Goal: Task Accomplishment & Management: Use online tool/utility

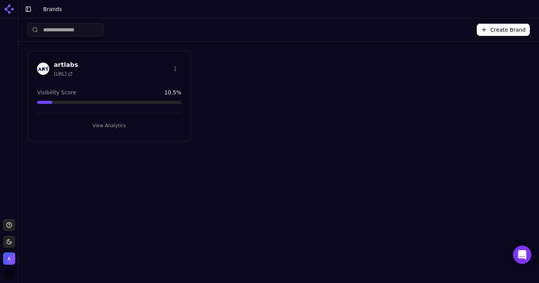
click at [30, 8] on button "Toggle Sidebar" at bounding box center [28, 9] width 11 height 11
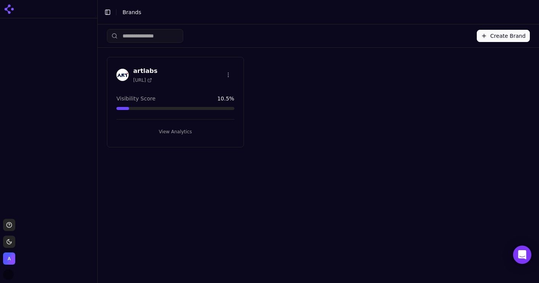
click at [143, 68] on h3 "artlabs" at bounding box center [145, 70] width 24 height 9
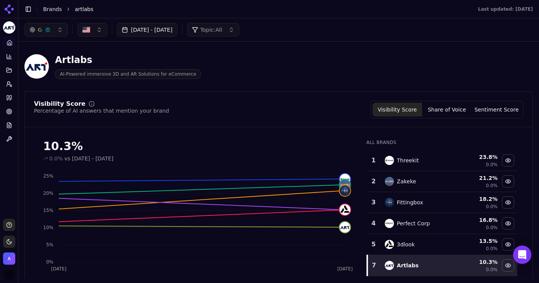
click at [28, 8] on button "Toggle Sidebar" at bounding box center [28, 9] width 11 height 11
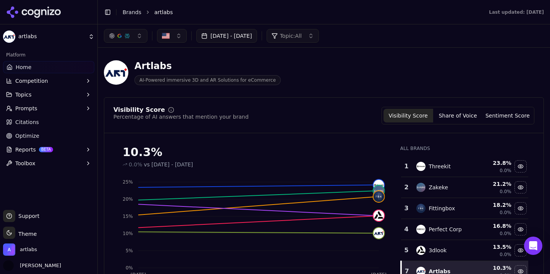
click at [34, 125] on span "Citations" at bounding box center [27, 122] width 24 height 8
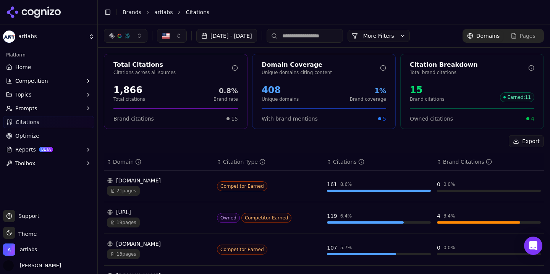
click at [139, 34] on button "button" at bounding box center [126, 36] width 44 height 14
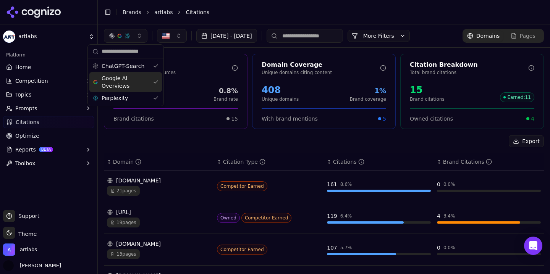
click at [134, 86] on span "Google AI Overviews" at bounding box center [126, 81] width 48 height 15
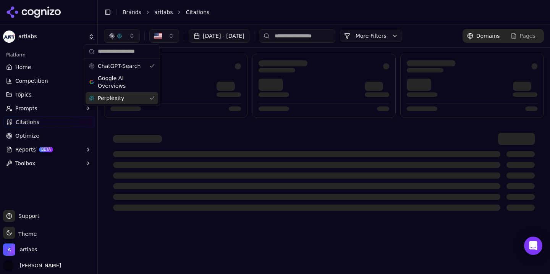
click at [129, 97] on div "Perplexity" at bounding box center [122, 98] width 73 height 12
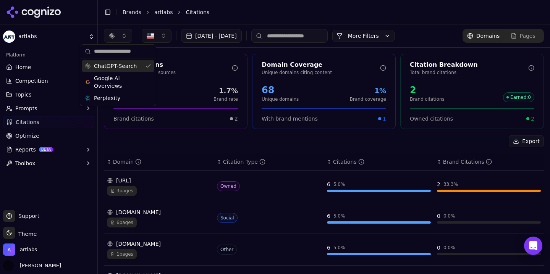
click at [254, 14] on li "Citations" at bounding box center [357, 12] width 343 height 8
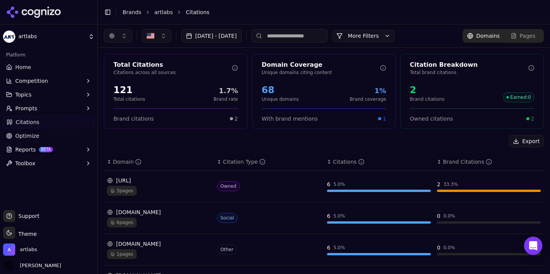
click at [242, 39] on button "[DATE] - [DATE]" at bounding box center [211, 36] width 61 height 14
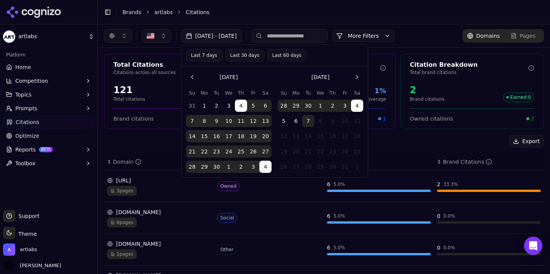
click at [209, 58] on button "Last 7 days" at bounding box center [204, 55] width 36 height 12
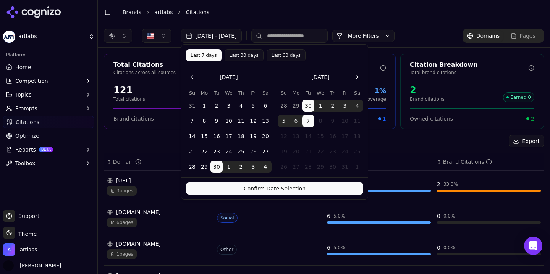
click at [263, 189] on button "Confirm Date Selection" at bounding box center [274, 189] width 177 height 12
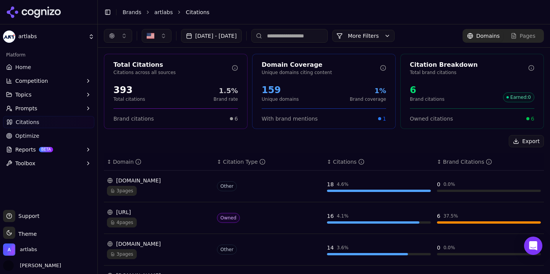
click at [129, 182] on div "[DOMAIN_NAME]" at bounding box center [159, 181] width 104 height 8
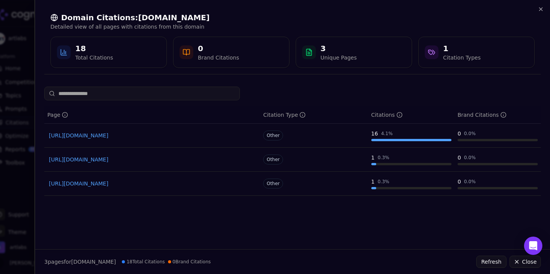
click at [90, 160] on link "[URL][DOMAIN_NAME]" at bounding box center [152, 160] width 207 height 8
click at [105, 136] on link "[URL][DOMAIN_NAME]" at bounding box center [152, 136] width 207 height 8
click at [539, 9] on icon "button" at bounding box center [541, 9] width 6 height 6
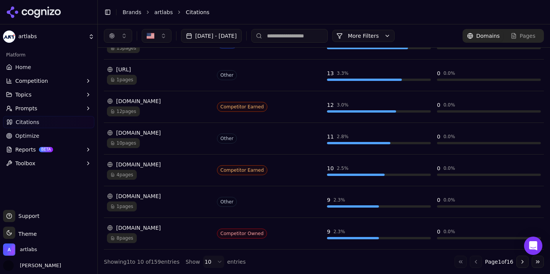
scroll to position [238, 0]
click at [139, 228] on div "[DOMAIN_NAME]" at bounding box center [159, 228] width 104 height 8
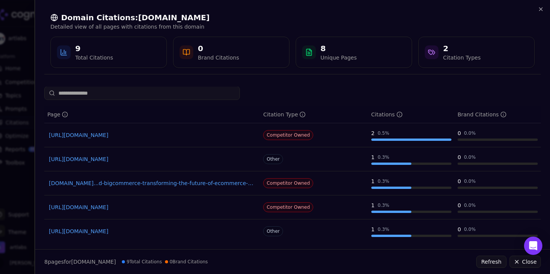
scroll to position [0, 0]
click at [539, 10] on icon "button" at bounding box center [541, 9] width 6 height 6
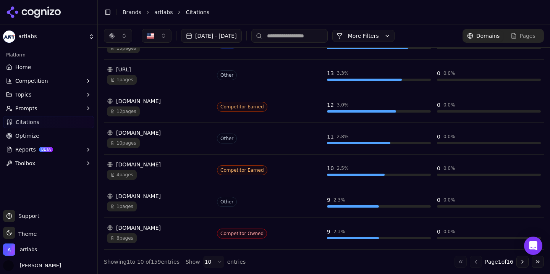
click at [47, 95] on button "Topics" at bounding box center [48, 95] width 91 height 12
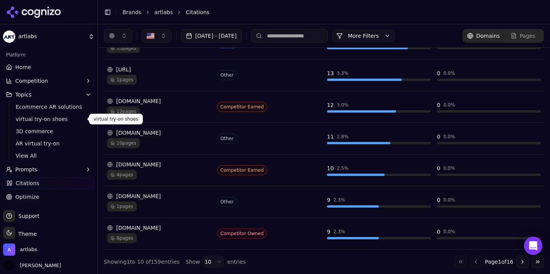
click at [53, 121] on span "virtual try-on shoes" at bounding box center [49, 119] width 66 height 8
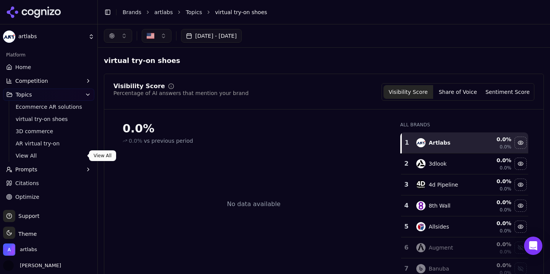
click at [34, 157] on span "View All" at bounding box center [49, 156] width 66 height 8
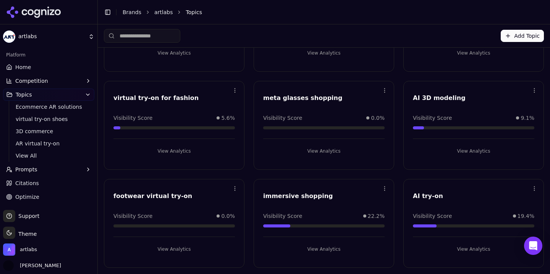
scroll to position [189, 0]
click at [237, 189] on html "artlabs Platform Home Competition Topics Ecommerce AR solutions virtual try-on …" at bounding box center [275, 137] width 550 height 274
click at [220, 189] on html "artlabs Platform Home Competition Topics Ecommerce AR solutions virtual try-on …" at bounding box center [275, 137] width 550 height 274
click at [235, 188] on html "artlabs Platform Home Competition Topics Ecommerce AR solutions virtual try-on …" at bounding box center [275, 137] width 550 height 274
click at [33, 200] on html "artlabs Platform Home Competition Topics Ecommerce AR solutions virtual try-on …" at bounding box center [275, 137] width 550 height 274
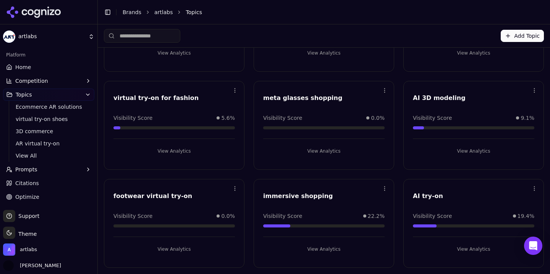
click at [29, 199] on span "Optimize" at bounding box center [27, 197] width 24 height 8
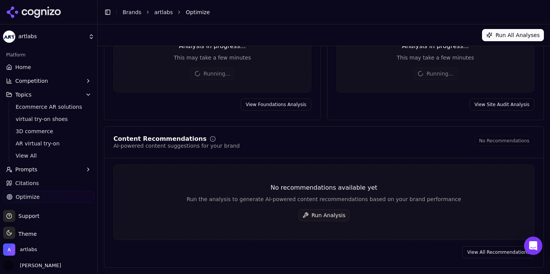
scroll to position [89, 0]
click at [37, 169] on button "Prompts" at bounding box center [48, 169] width 91 height 12
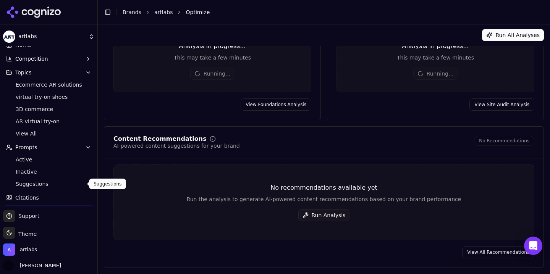
click at [38, 187] on span "Suggestions" at bounding box center [49, 184] width 66 height 8
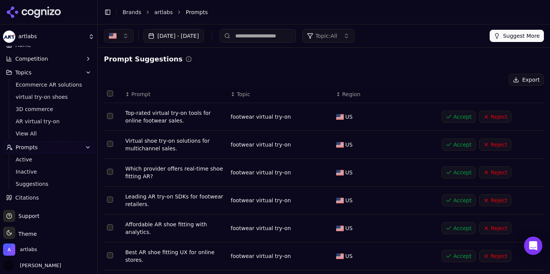
click at [512, 40] on button "Suggest More" at bounding box center [517, 36] width 54 height 12
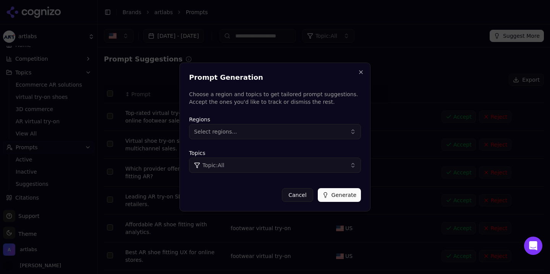
click at [299, 135] on button "Select regions..." at bounding box center [275, 131] width 172 height 15
click at [262, 165] on div "[GEOGRAPHIC_DATA]" at bounding box center [242, 163] width 103 height 12
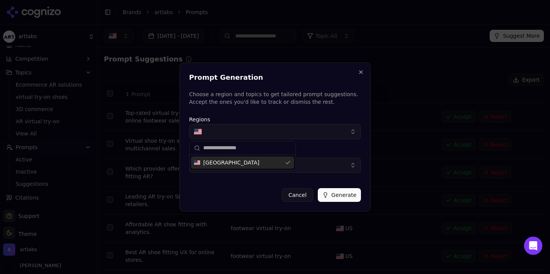
click at [313, 113] on div "Regions Topics Topic: All" at bounding box center [275, 144] width 172 height 64
click at [270, 167] on button "Topic: All" at bounding box center [275, 165] width 172 height 15
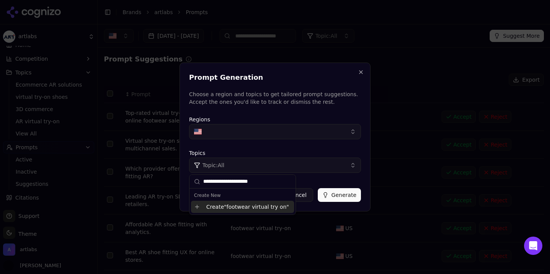
type input "**********"
click at [250, 207] on div "Create " footwear virtual try on "" at bounding box center [242, 207] width 103 height 12
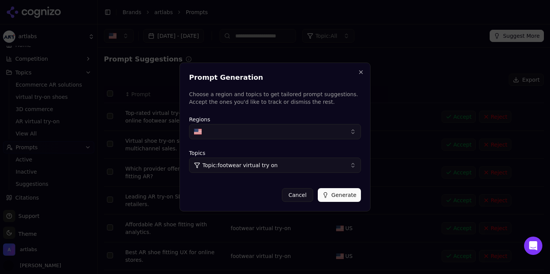
click at [352, 192] on button "Generate" at bounding box center [339, 195] width 43 height 14
